Goal: Task Accomplishment & Management: Manage account settings

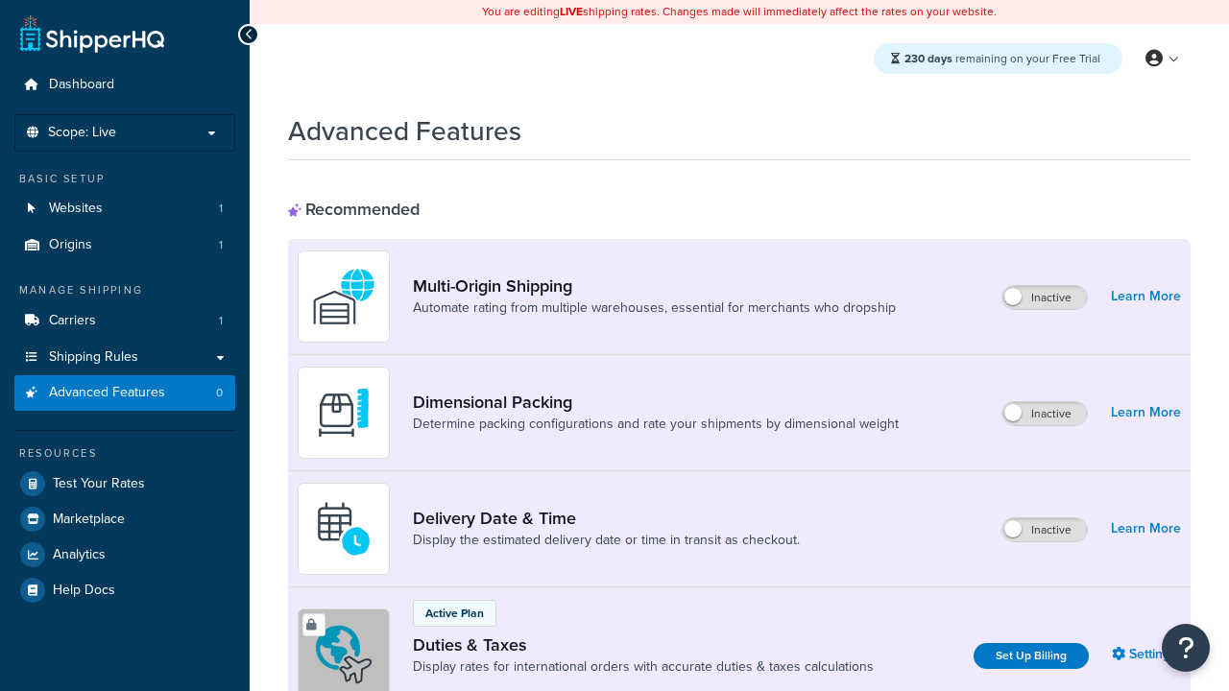
scroll to position [622, 0]
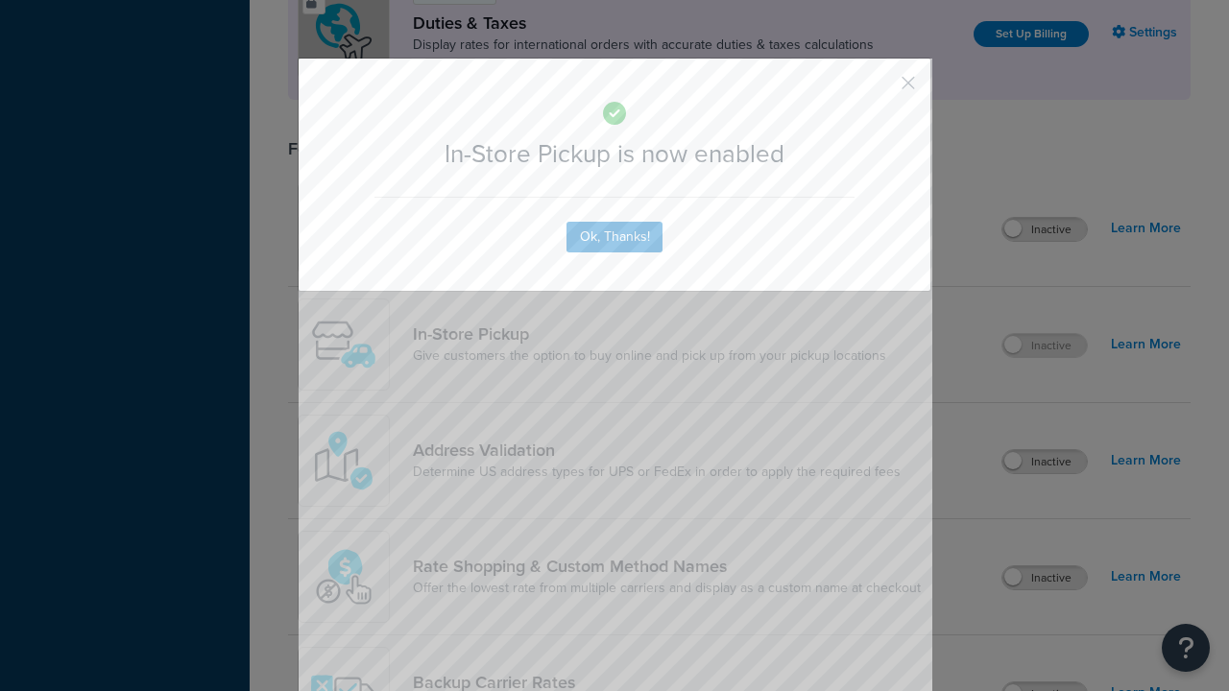
scroll to position [0, 0]
click at [879, 89] on button "button" at bounding box center [880, 89] width 5 height 5
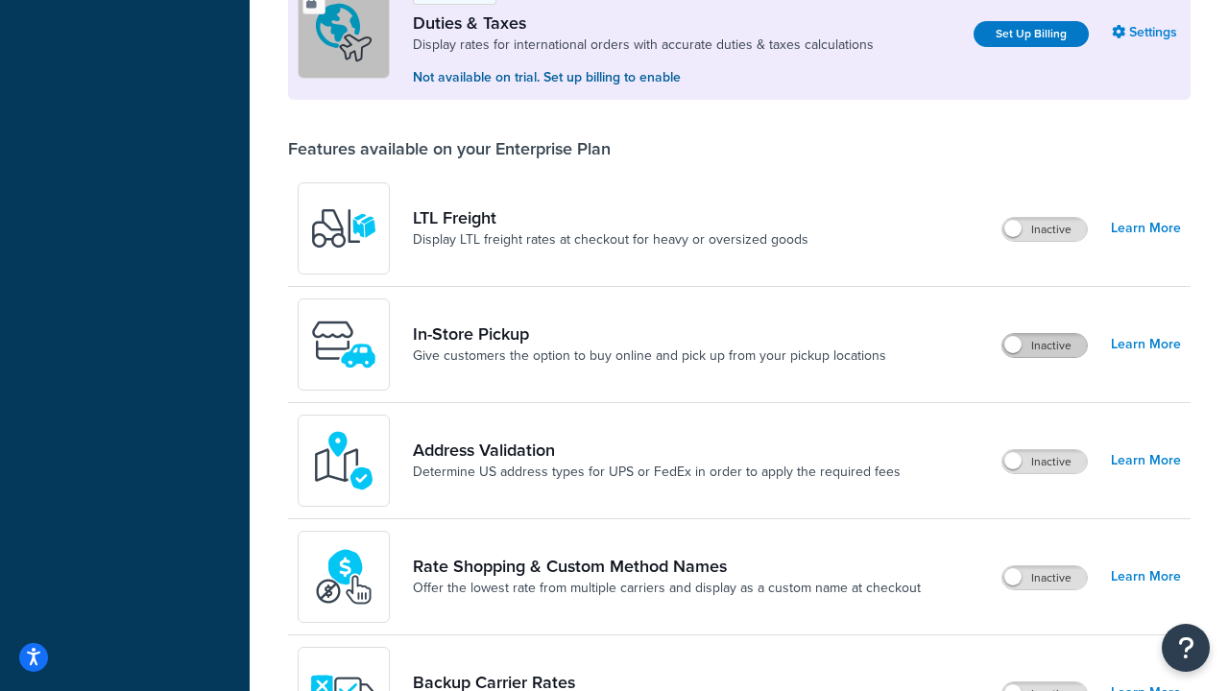
scroll to position [586, 0]
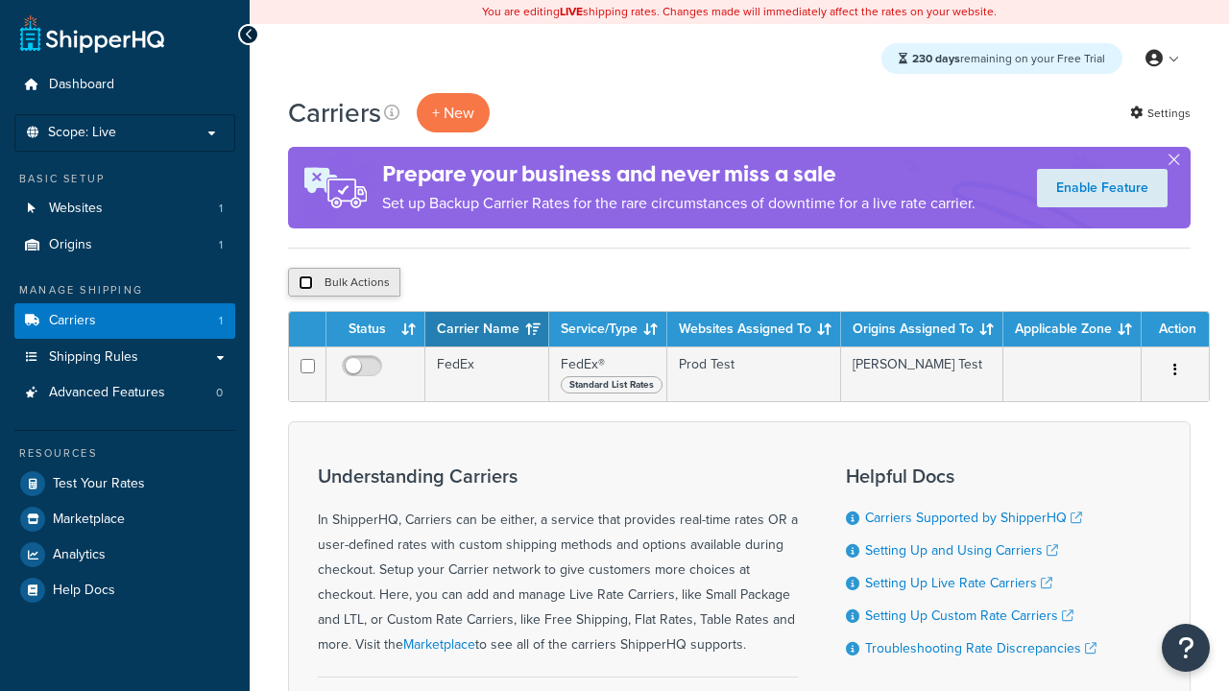
click at [305, 283] on input "checkbox" at bounding box center [306, 283] width 14 height 14
checkbox input "true"
click at [0, 0] on button "Delete" at bounding box center [0, 0] width 0 height 0
